Goal: Transaction & Acquisition: Purchase product/service

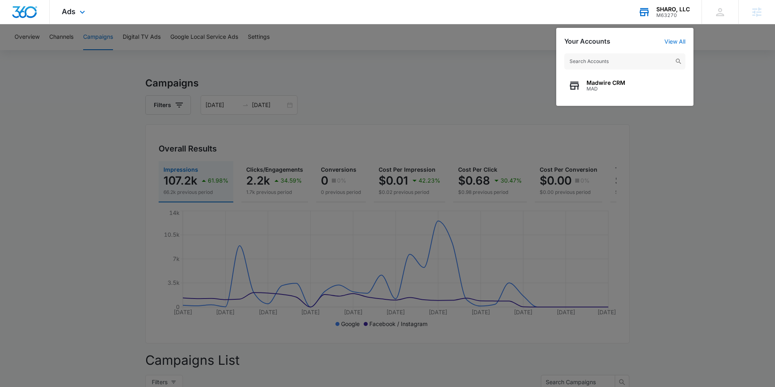
click at [620, 65] on input "text" at bounding box center [624, 61] width 121 height 16
type input "carbon reca"
click at [633, 84] on span "Carbon Recall Kalispell" at bounding box center [619, 83] width 64 height 6
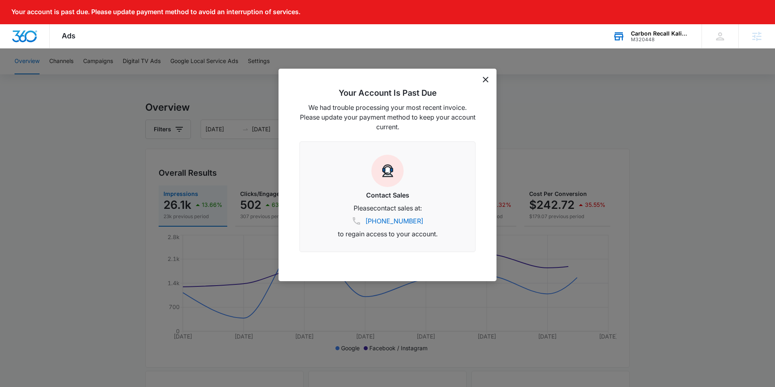
click at [483, 77] on icon "dismiss this dialog" at bounding box center [486, 80] width 6 height 6
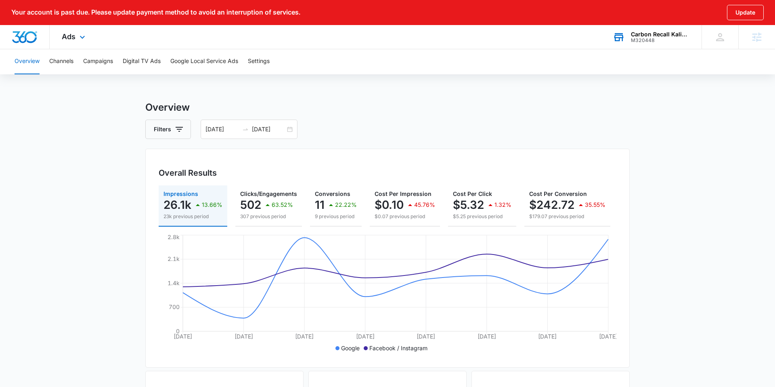
click at [485, 78] on div "Overview Channels Campaigns Digital TV Ads Google Local Service Ads Settings Ov…" at bounding box center [387, 363] width 775 height 631
click at [62, 41] on div "Ads Apps Reputation Forms CRM Email Social Payments POS Content Ads Intelligenc…" at bounding box center [75, 37] width 50 height 24
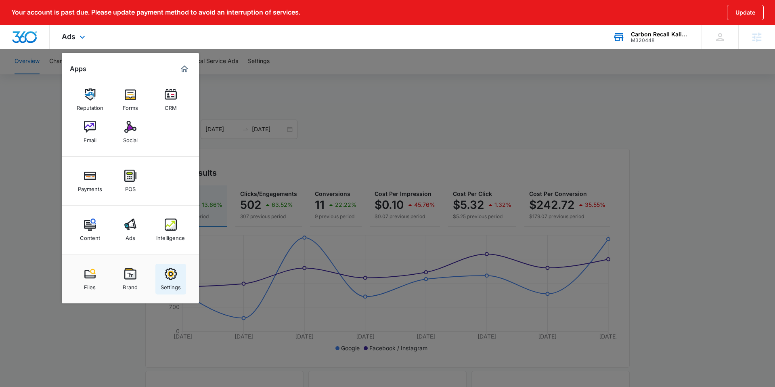
click at [169, 270] on img at bounding box center [171, 274] width 12 height 12
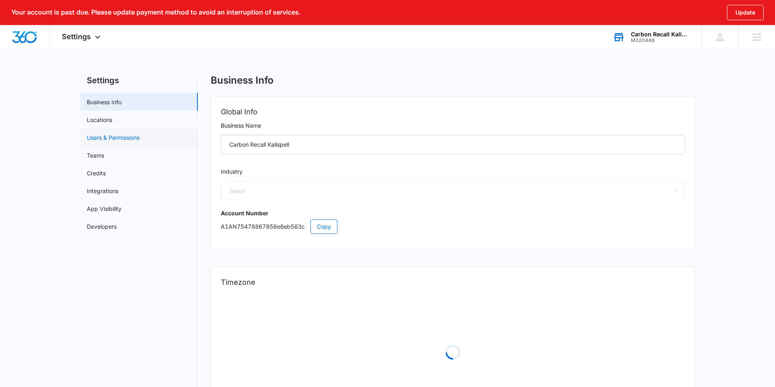
select select "17"
select select "US"
select select "America/Denver"
click at [105, 140] on link "Users & Permissions" at bounding box center [113, 137] width 53 height 8
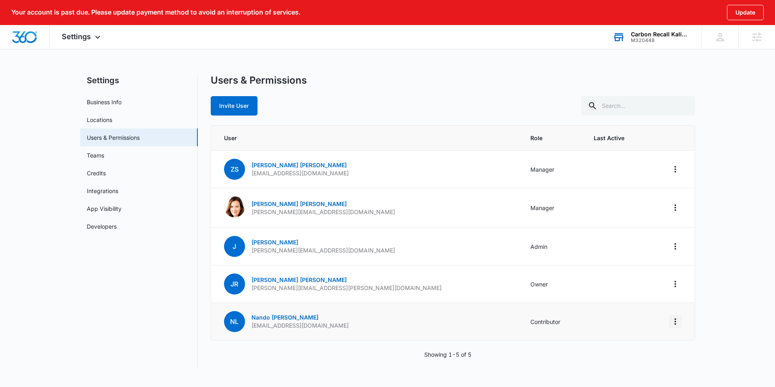
click at [675, 320] on icon "Actions" at bounding box center [676, 322] width 10 height 10
click at [270, 318] on link "Nando Luna" at bounding box center [285, 317] width 67 height 7
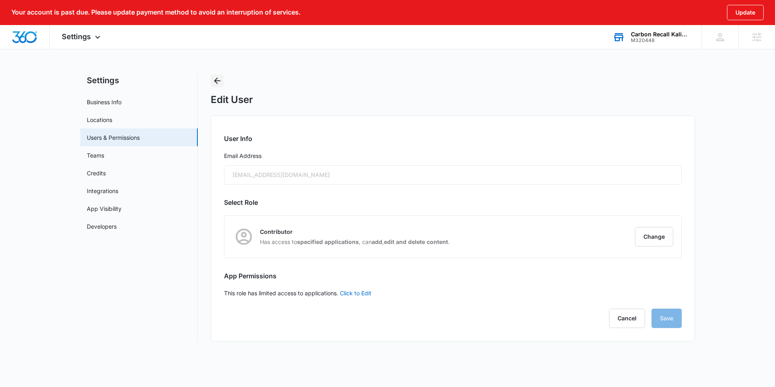
click at [216, 79] on icon "Back" at bounding box center [217, 81] width 6 height 6
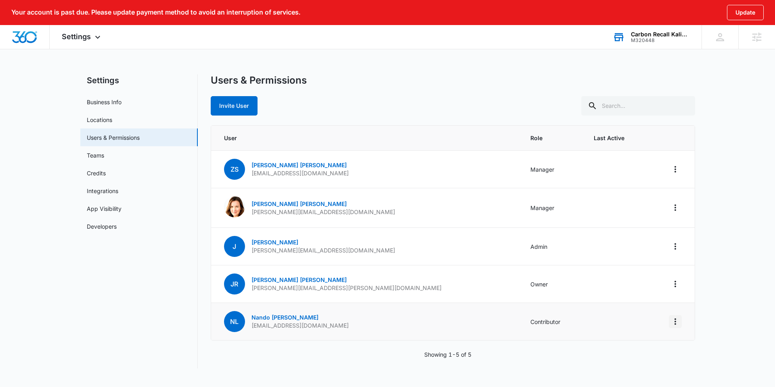
click at [677, 325] on icon "Actions" at bounding box center [676, 322] width 10 height 10
click at [321, 327] on td "NL Nando Luna Hello@nandoluna.com" at bounding box center [366, 322] width 310 height 38
drag, startPoint x: 319, startPoint y: 326, endPoint x: 245, endPoint y: 323, distance: 73.9
click at [245, 323] on td "NL Nando Luna Hello@nandoluna.com" at bounding box center [366, 322] width 310 height 38
click at [362, 328] on td "NL Nando Luna Hello@nandoluna.com" at bounding box center [366, 322] width 310 height 38
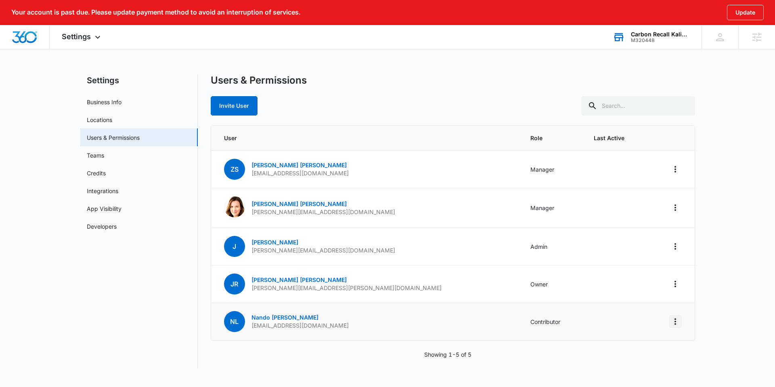
click at [677, 321] on icon "Actions" at bounding box center [676, 322] width 10 height 10
click at [626, 343] on div "Log Out Everywhere" at bounding box center [635, 344] width 54 height 6
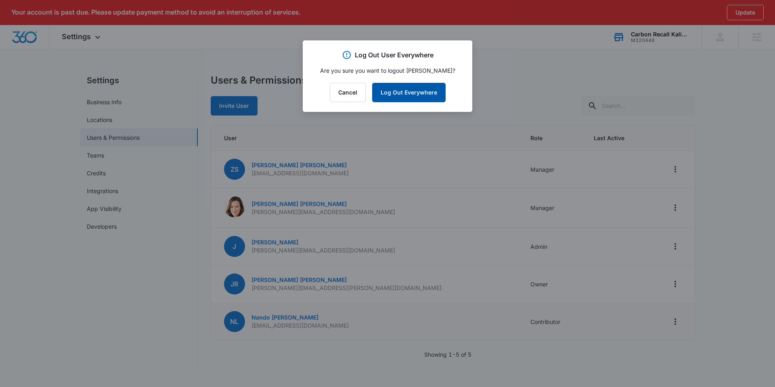
click at [411, 91] on button "Log Out Everywhere" at bounding box center [408, 92] width 73 height 19
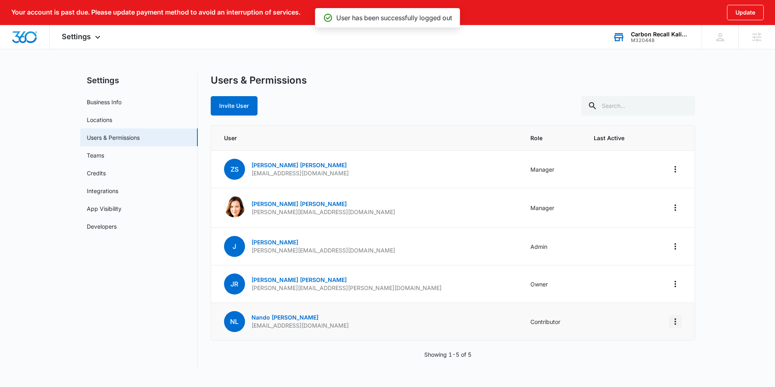
click at [673, 319] on icon "Actions" at bounding box center [676, 322] width 10 height 10
drag, startPoint x: 477, startPoint y: 335, endPoint x: 313, endPoint y: 319, distance: 165.1
click at [521, 335] on td "Contributor" at bounding box center [552, 322] width 63 height 38
click at [282, 317] on link "Nando Luna" at bounding box center [285, 317] width 67 height 7
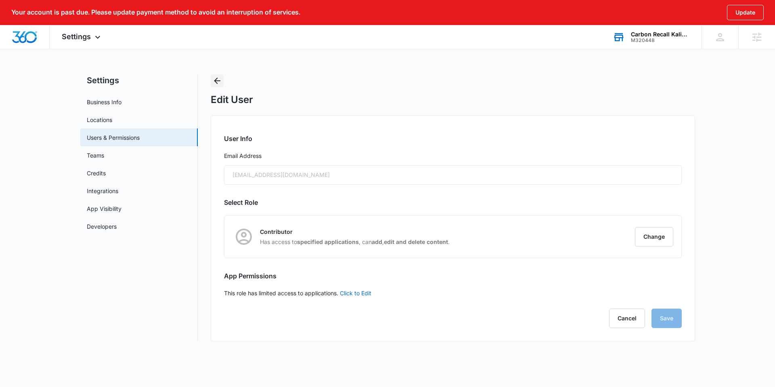
click at [220, 81] on icon "Back" at bounding box center [217, 81] width 10 height 10
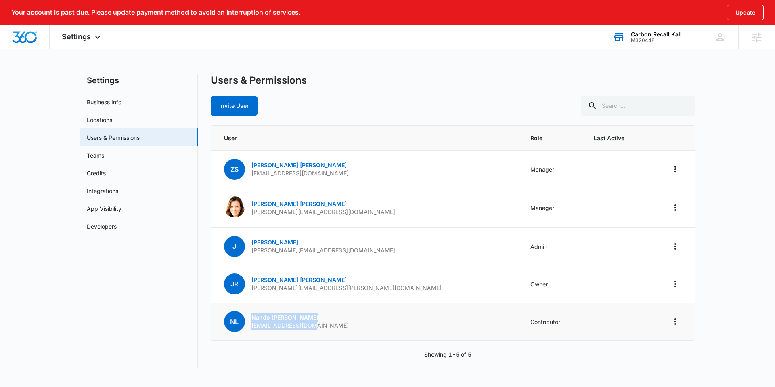
drag, startPoint x: 266, startPoint y: 331, endPoint x: 250, endPoint y: 318, distance: 20.7
click at [250, 318] on td "NL Nando Luna Hello@nandoluna.com" at bounding box center [366, 322] width 310 height 38
copy div "Nando Luna Hello@nandoluna.com"
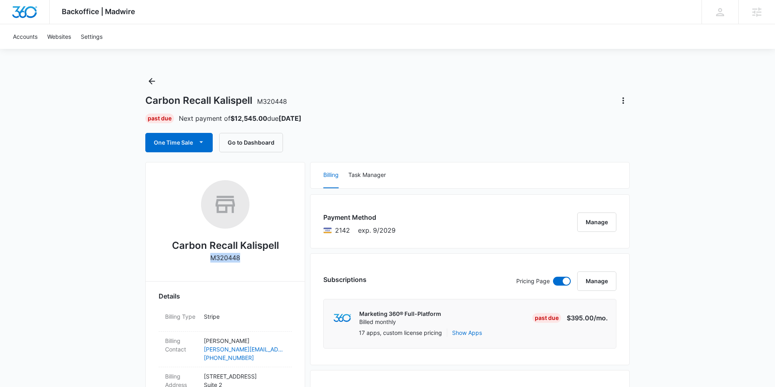
drag, startPoint x: 206, startPoint y: 257, endPoint x: 243, endPoint y: 258, distance: 36.4
click at [243, 258] on div "Carbon Recall Kalispell M320448" at bounding box center [225, 224] width 133 height 88
copy p "M320448"
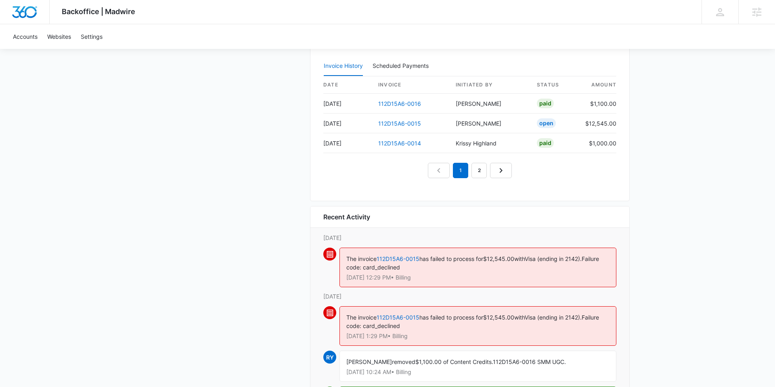
scroll to position [792, 0]
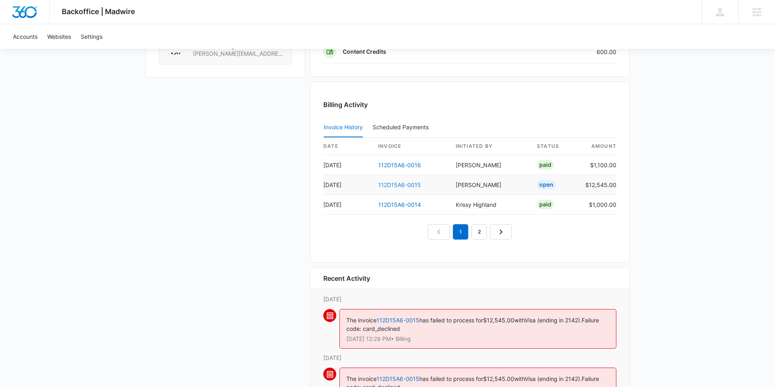
click at [395, 183] on link "112D15A6-0015" at bounding box center [399, 184] width 43 height 7
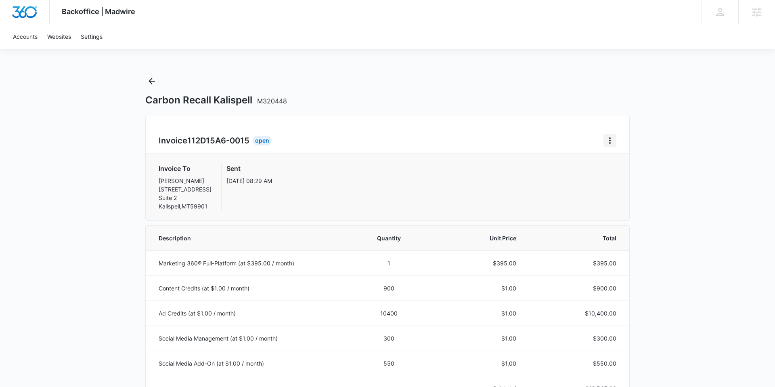
click at [610, 140] on icon "Home" at bounding box center [610, 140] width 2 height 6
click at [621, 174] on div "Retry Payment" at bounding box center [637, 175] width 47 height 6
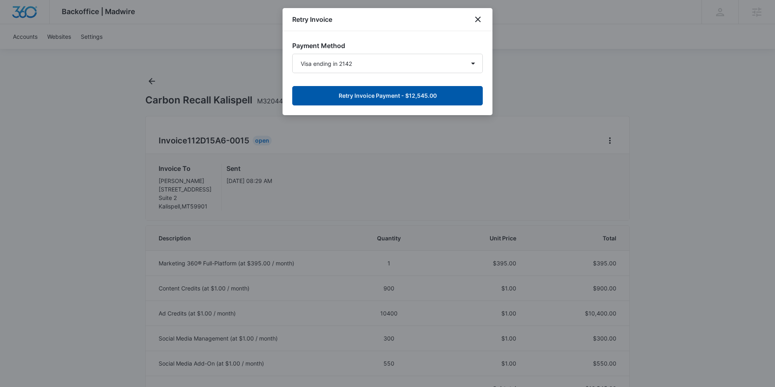
click at [442, 99] on button "Retry Invoice Payment - $12,545.00" at bounding box center [387, 95] width 191 height 19
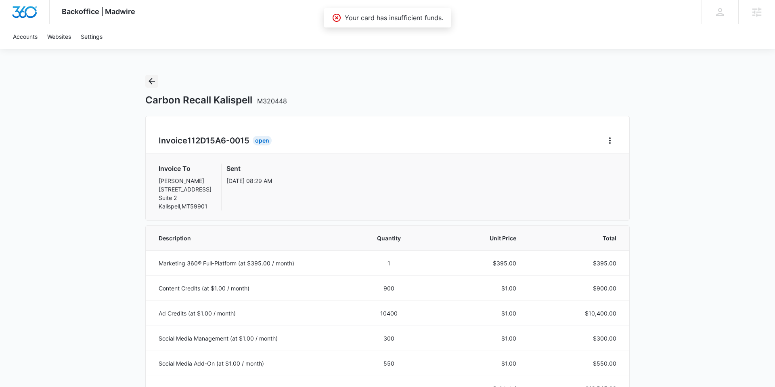
click at [154, 83] on icon "Back" at bounding box center [152, 81] width 10 height 10
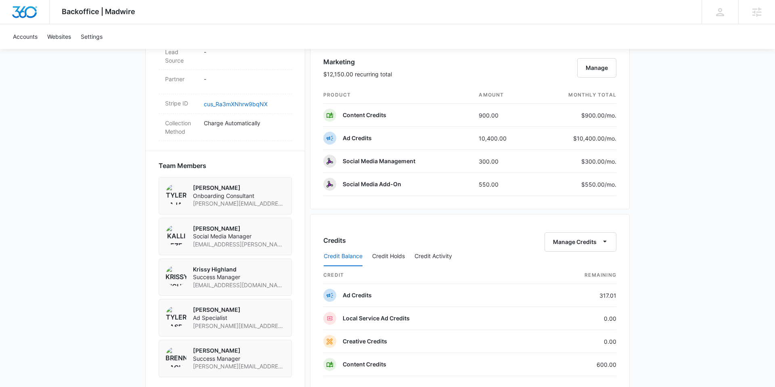
scroll to position [479, 0]
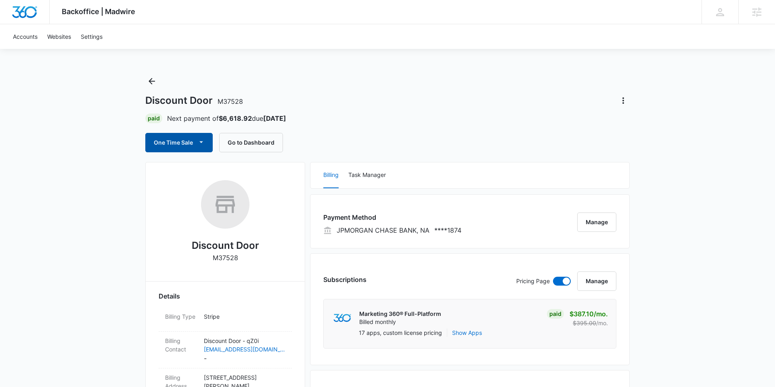
click at [195, 140] on button "One Time Sale" at bounding box center [178, 142] width 67 height 19
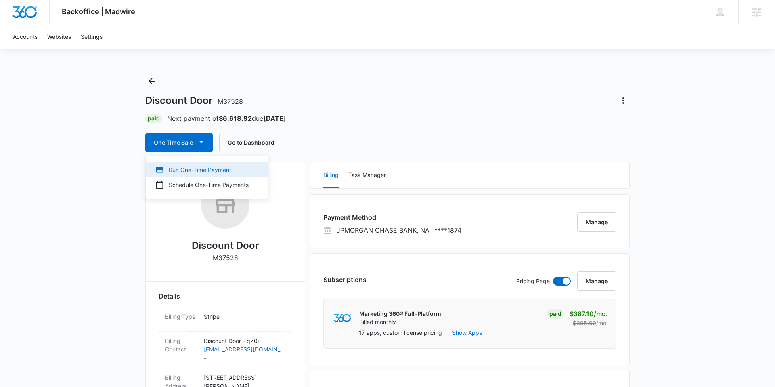
click at [186, 167] on div "Run One-Time Payment" at bounding box center [201, 170] width 93 height 8
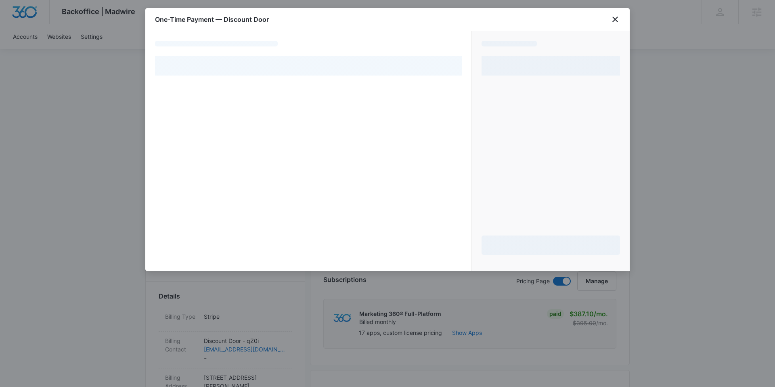
select select "pm_1NJOVsA4n8RTgNjU59bXEQE3"
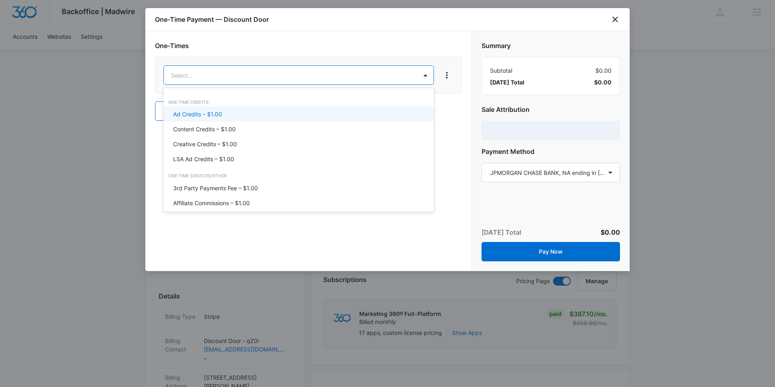
drag, startPoint x: 221, startPoint y: 113, endPoint x: 263, endPoint y: 110, distance: 41.7
click at [221, 113] on p "Ad Credits – $1.00" at bounding box center [197, 114] width 49 height 8
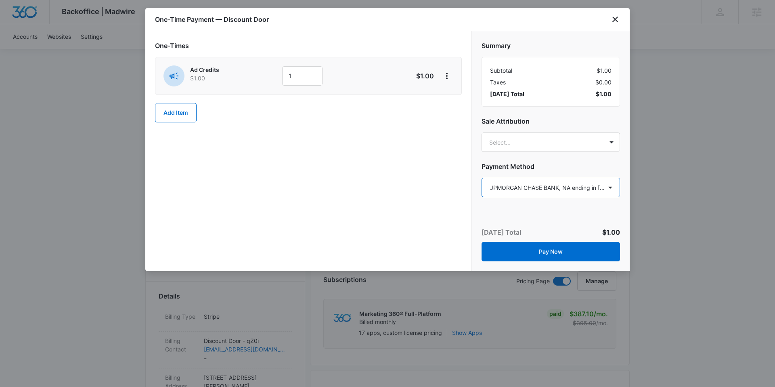
click at [535, 190] on select "Select a payment method Mastercard ending in [DATE] Mastercard ending in 7617 M…" at bounding box center [551, 187] width 138 height 19
click at [614, 19] on icon "close" at bounding box center [615, 20] width 6 height 6
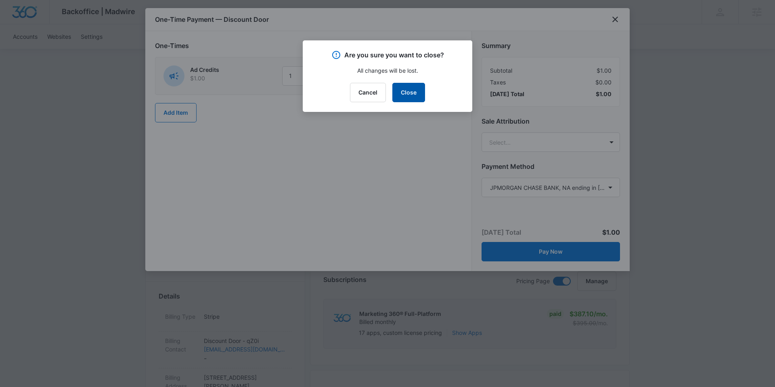
click at [407, 92] on button "Close" at bounding box center [408, 92] width 33 height 19
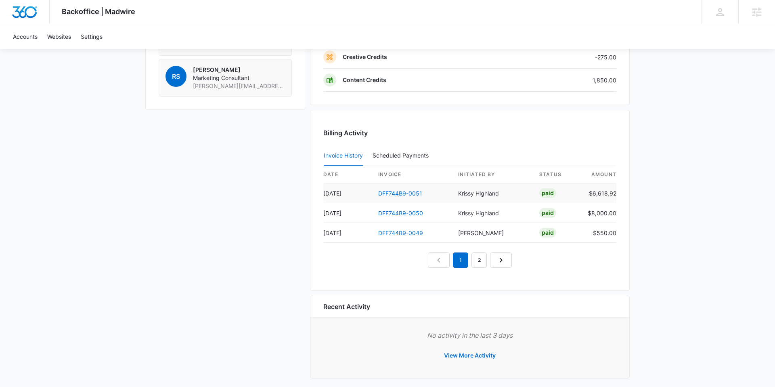
scroll to position [773, 0]
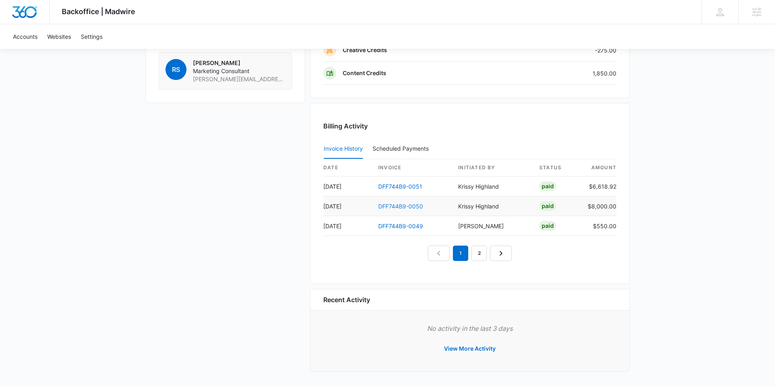
click at [408, 207] on link "DFF744B9-0050" at bounding box center [400, 206] width 45 height 7
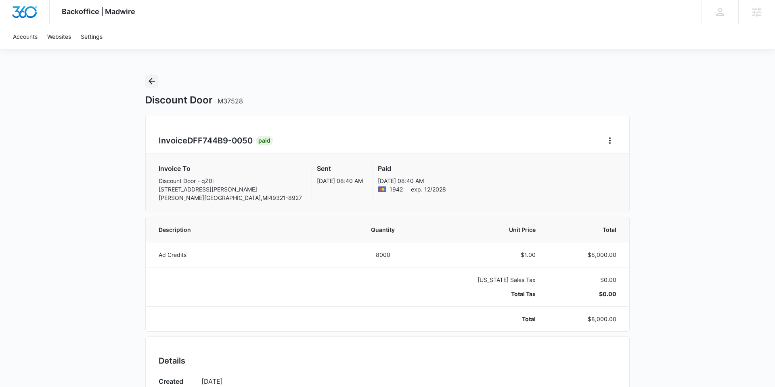
click at [152, 78] on icon "Back" at bounding box center [152, 81] width 10 height 10
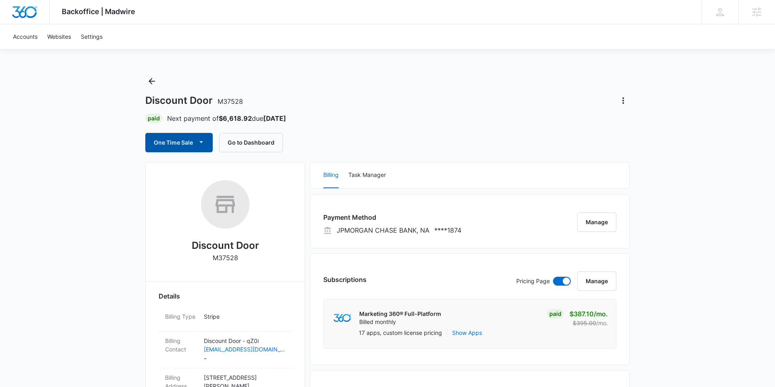
click at [195, 139] on button "One Time Sale" at bounding box center [178, 142] width 67 height 19
click at [192, 163] on button "Run One-Time Payment" at bounding box center [207, 169] width 122 height 15
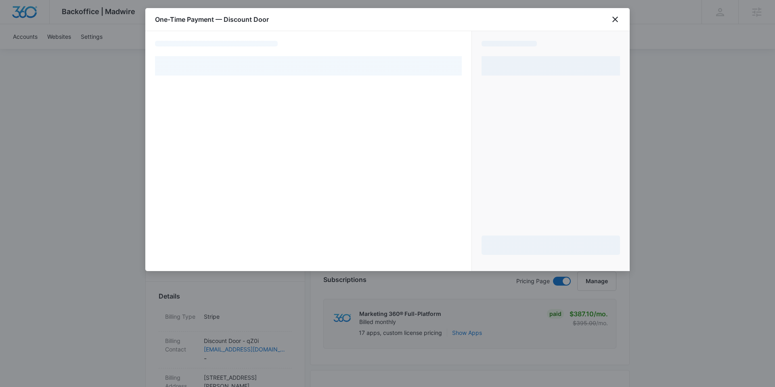
select select "pm_1NJOVsA4n8RTgNjU59bXEQE3"
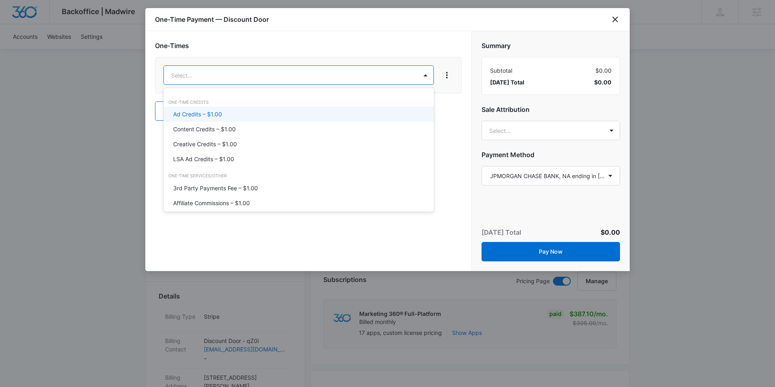
click at [207, 112] on p "Ad Credits – $1.00" at bounding box center [197, 114] width 49 height 8
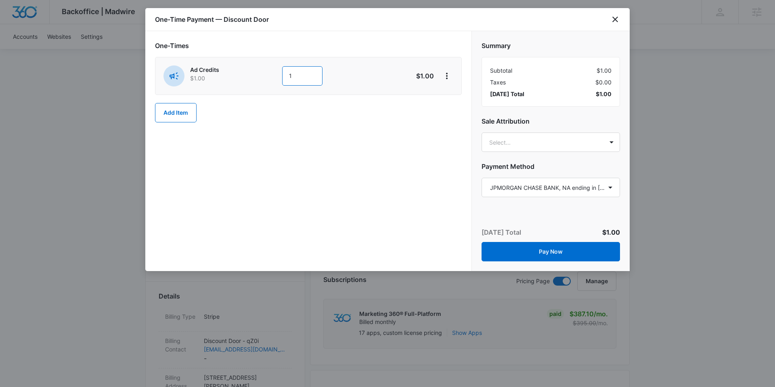
click at [319, 75] on input "1" at bounding box center [302, 75] width 40 height 19
type input "8000"
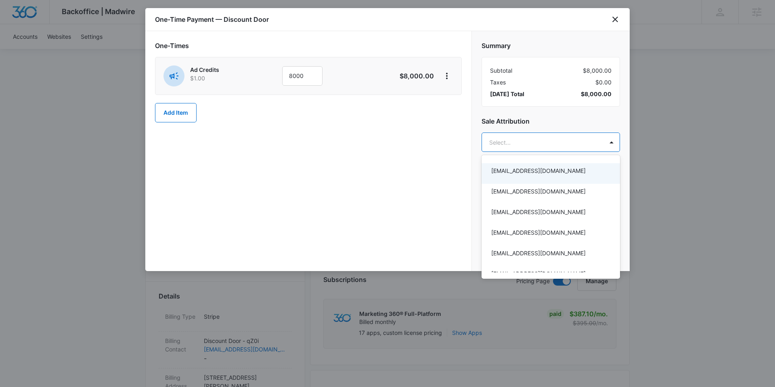
click at [509, 143] on div at bounding box center [387, 193] width 775 height 387
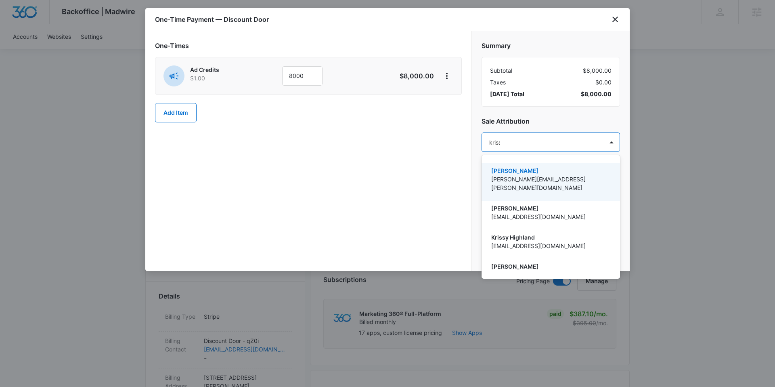
type input "krissy"
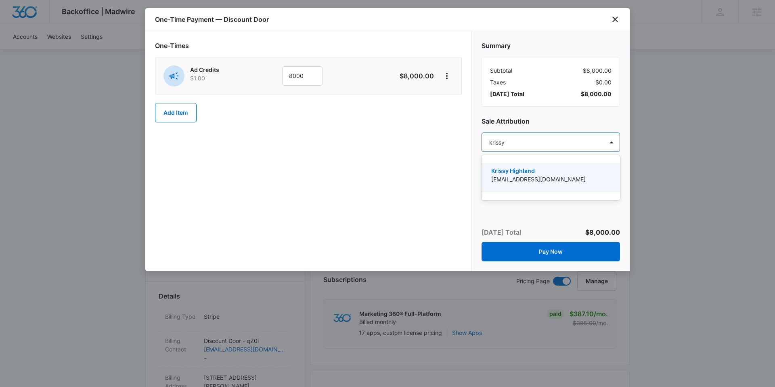
click at [516, 176] on p "[EMAIL_ADDRESS][DOMAIN_NAME]" at bounding box center [549, 179] width 117 height 8
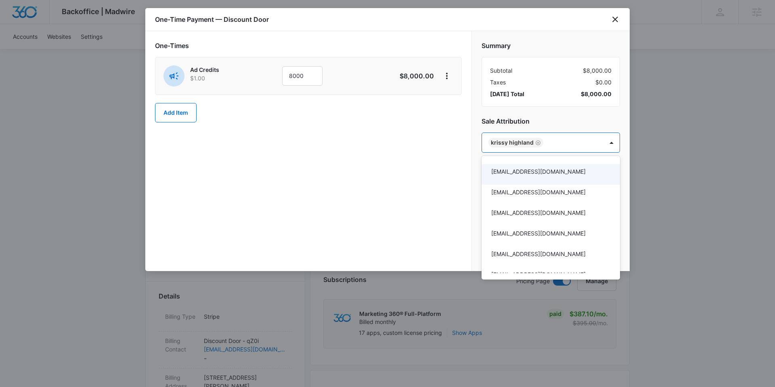
click at [630, 134] on div at bounding box center [387, 193] width 775 height 387
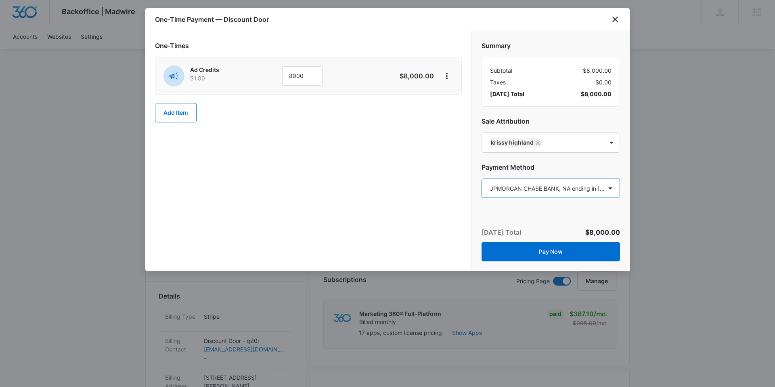
click at [585, 184] on select "Select a payment method Mastercard ending in [DATE] Mastercard ending in 7617 M…" at bounding box center [551, 187] width 138 height 19
select select "pm_1R3itxA4n8RTgNjUks15Co3F"
click at [482, 178] on select "Select a payment method Mastercard ending in [DATE] Mastercard ending in 7617 M…" at bounding box center [551, 187] width 138 height 19
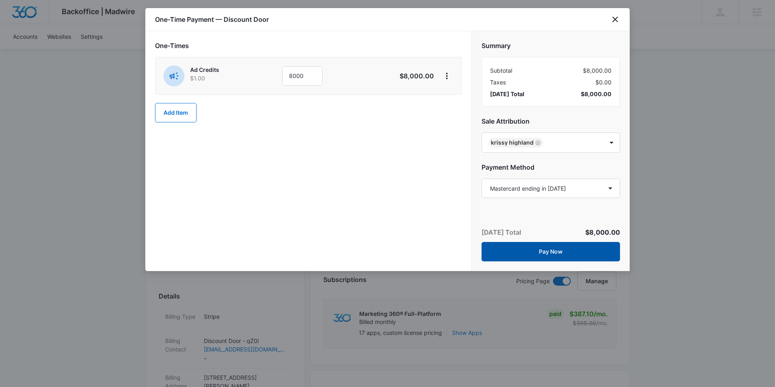
click at [551, 244] on button "Pay Now" at bounding box center [551, 251] width 138 height 19
